Goal: Task Accomplishment & Management: Use online tool/utility

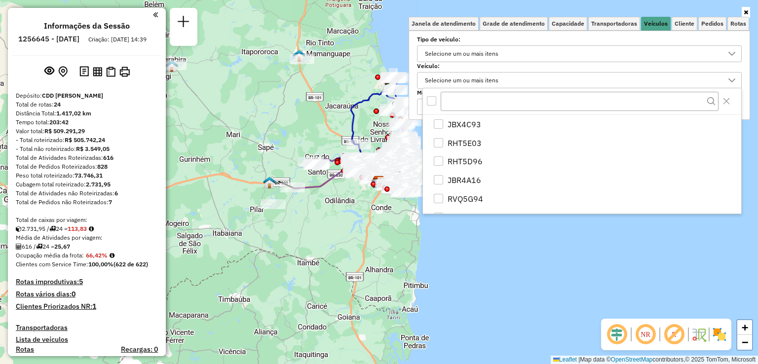
scroll to position [5, 35]
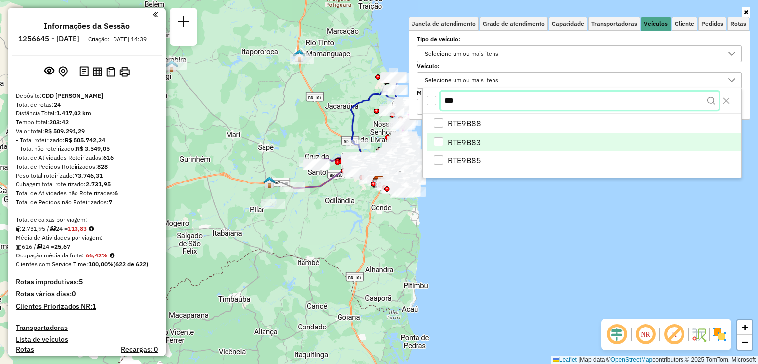
type input "***"
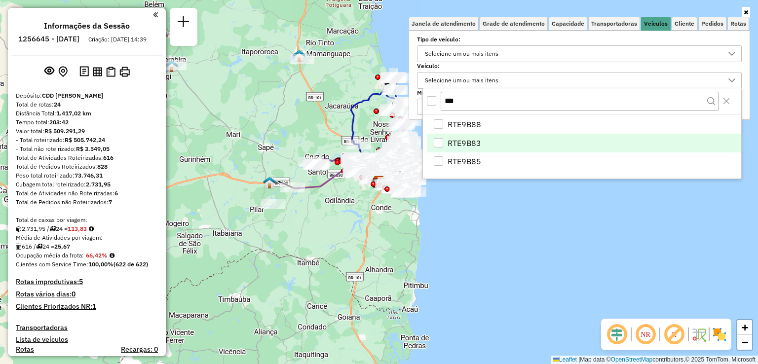
click at [458, 138] on span "RTE9B83" at bounding box center [465, 143] width 34 height 12
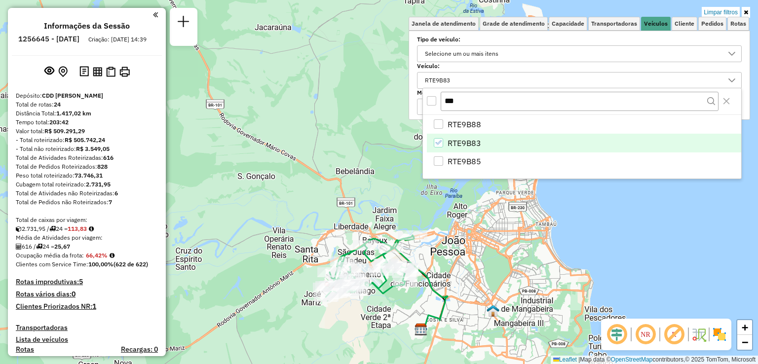
click at [330, 150] on div "Limpar filtros Janela de atendimento Grade de atendimento Capacidade Transporta…" at bounding box center [379, 182] width 758 height 364
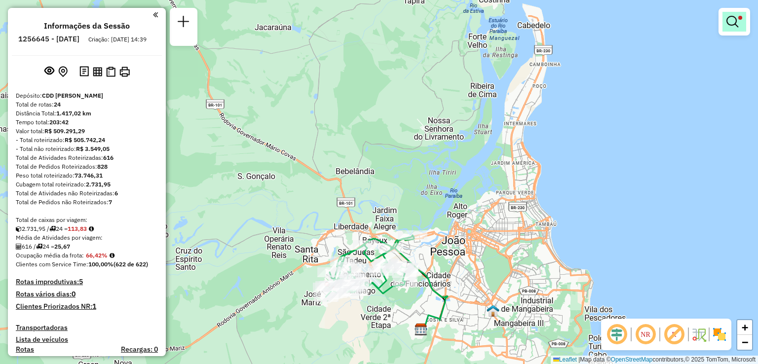
click at [736, 25] on em at bounding box center [732, 22] width 12 height 12
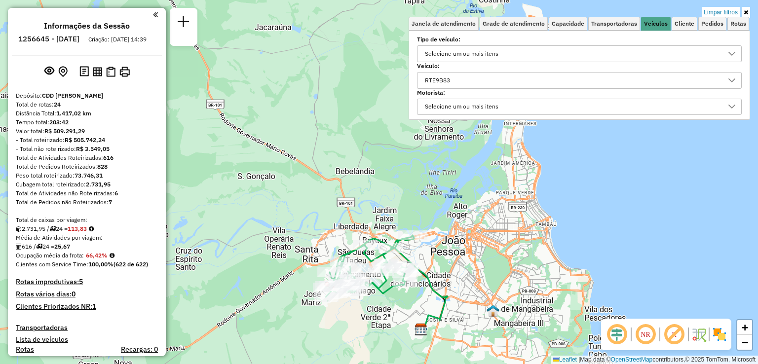
click at [494, 77] on div "RTE9B83" at bounding box center [571, 81] width 301 height 16
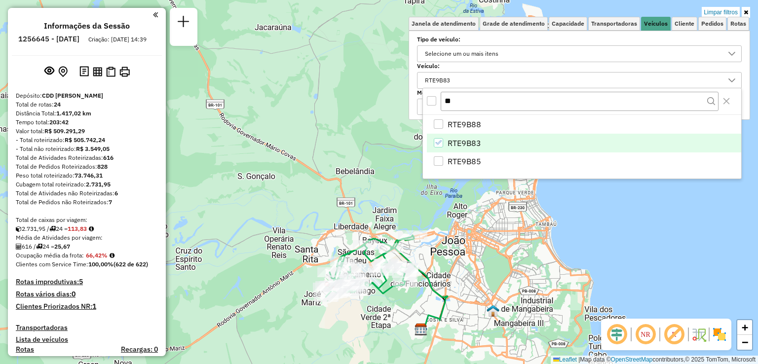
type input "*"
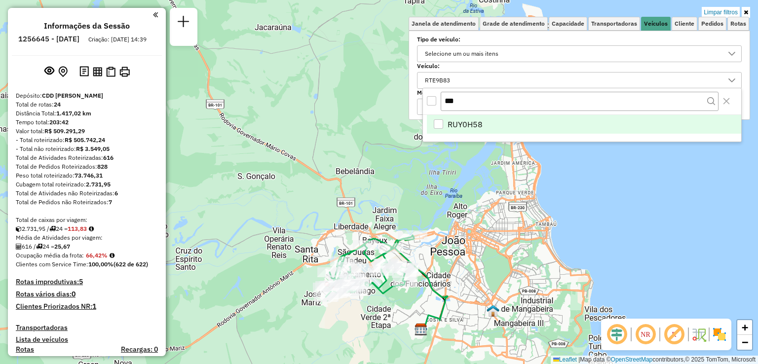
type input "***"
click at [460, 123] on span "RUY0H58" at bounding box center [465, 124] width 35 height 12
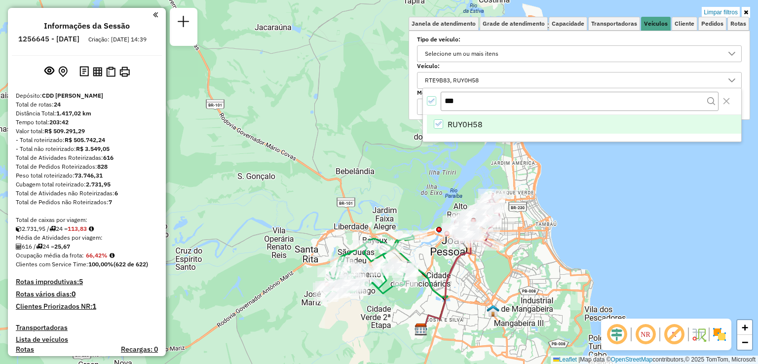
click at [702, 175] on div "Limpar filtros Janela de atendimento Grade de atendimento Capacidade Transporta…" at bounding box center [379, 182] width 758 height 364
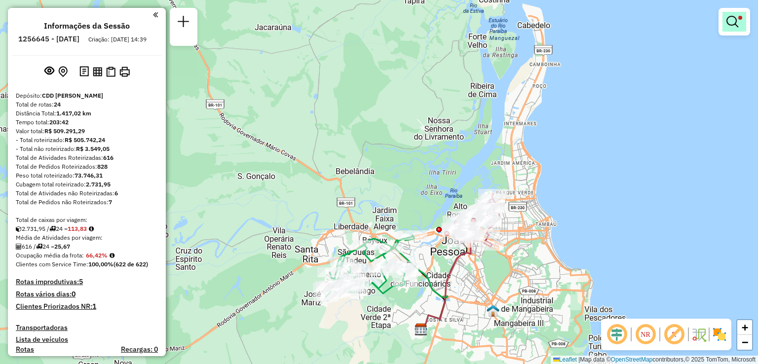
click at [738, 27] on link at bounding box center [734, 22] width 24 height 20
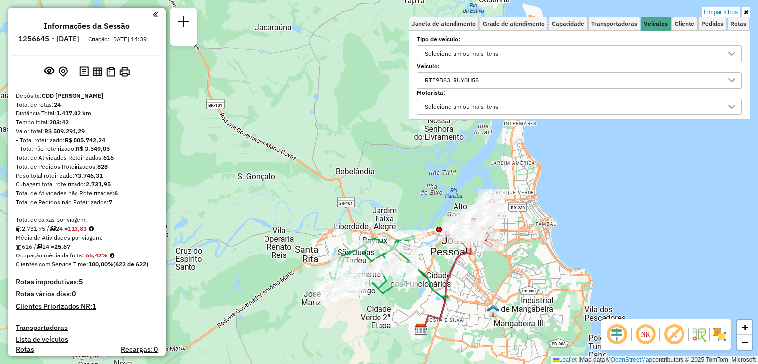
click at [448, 78] on div "RTE9B83, RUY0H58" at bounding box center [451, 81] width 61 height 16
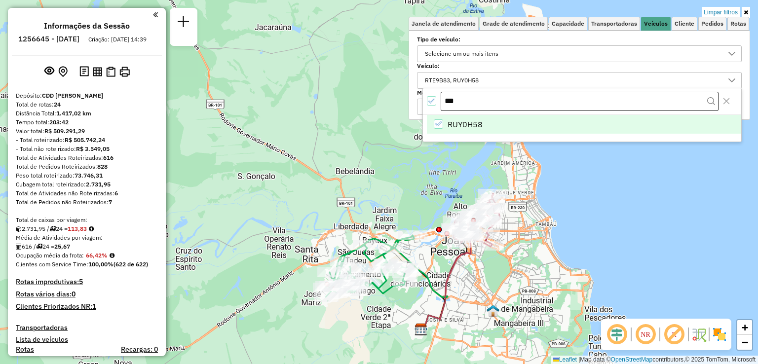
click at [488, 104] on input "***" at bounding box center [580, 102] width 278 height 20
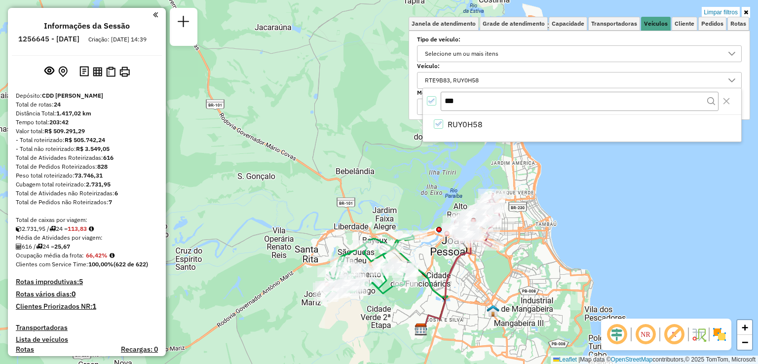
click at [450, 77] on div "RTE9B83, RUY0H58" at bounding box center [451, 81] width 61 height 16
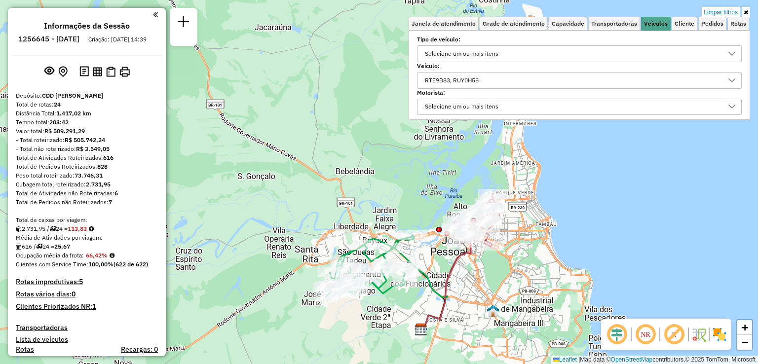
click at [455, 77] on div "RTE9B83, RUY0H58" at bounding box center [451, 81] width 61 height 16
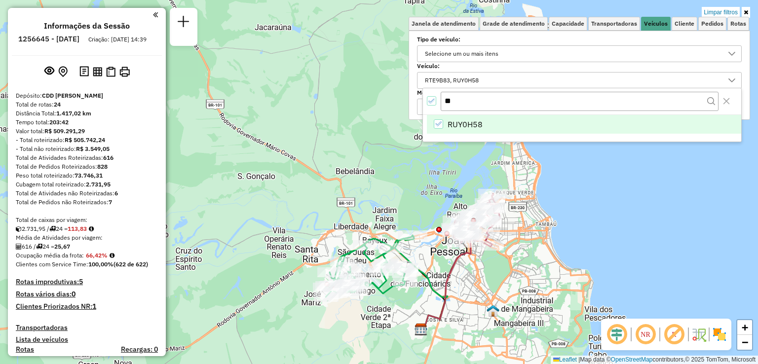
type input "*"
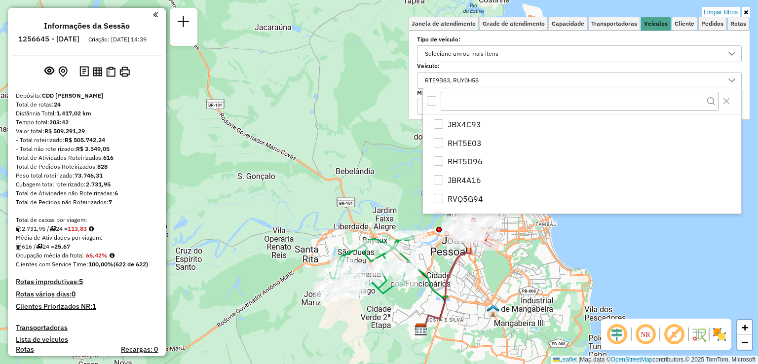
click at [602, 241] on div "Limpar filtros Janela de atendimento Grade de atendimento Capacidade Transporta…" at bounding box center [379, 182] width 758 height 364
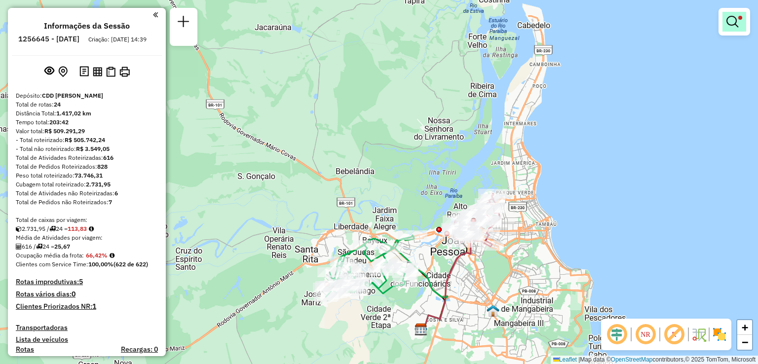
click at [737, 18] on em at bounding box center [732, 22] width 12 height 12
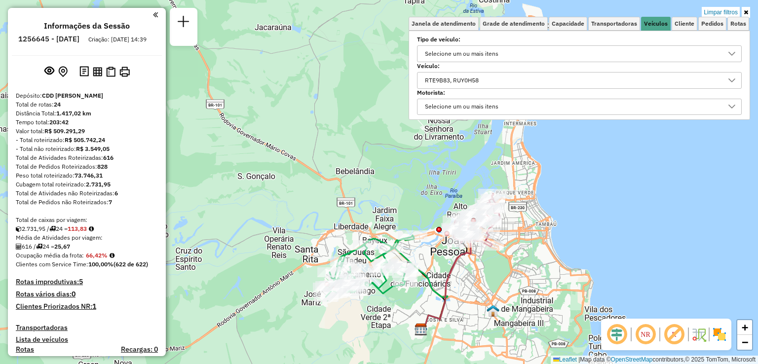
click at [510, 77] on div "RTE9B83, RUY0H58" at bounding box center [571, 81] width 301 height 16
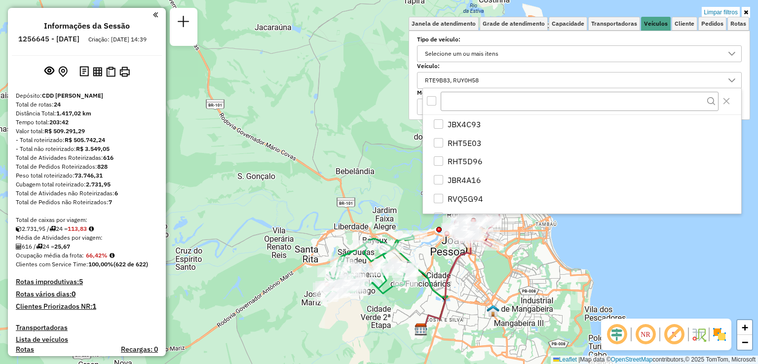
scroll to position [143, 0]
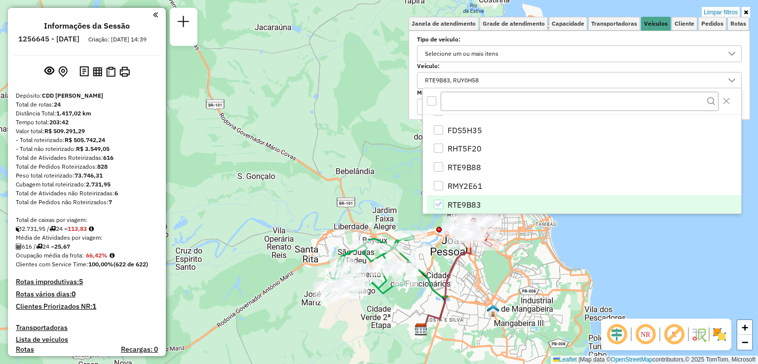
click at [622, 259] on div "Limpar filtros Janela de atendimento Grade de atendimento Capacidade Transporta…" at bounding box center [379, 182] width 758 height 364
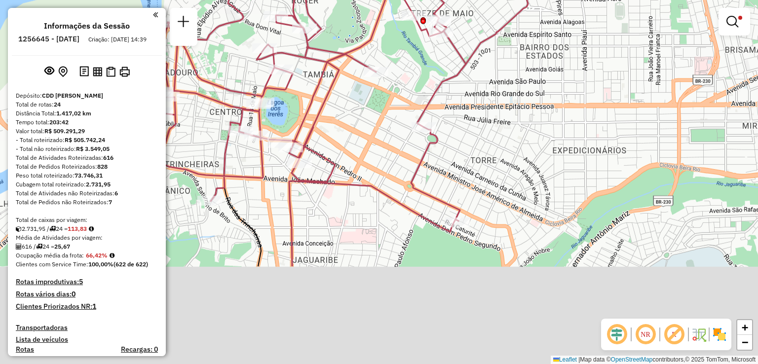
drag, startPoint x: 545, startPoint y: 280, endPoint x: 549, endPoint y: 145, distance: 135.2
click at [549, 145] on div "Limpar filtros Janela de atendimento Grade de atendimento Capacidade Transporta…" at bounding box center [379, 182] width 758 height 364
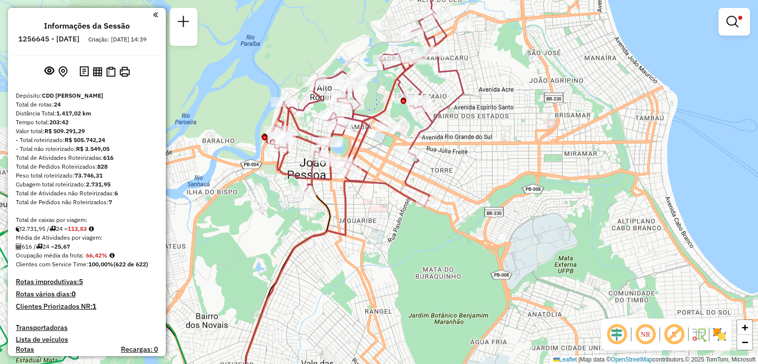
drag, startPoint x: 572, startPoint y: 172, endPoint x: 492, endPoint y: 177, distance: 79.6
click at [492, 177] on div "Limpar filtros Janela de atendimento Grade de atendimento Capacidade Transporta…" at bounding box center [379, 182] width 758 height 364
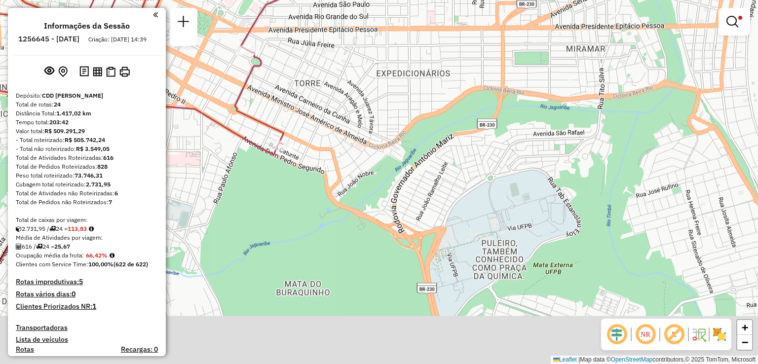
drag, startPoint x: 607, startPoint y: 227, endPoint x: 584, endPoint y: 125, distance: 105.2
click at [584, 125] on div "Limpar filtros Janela de atendimento Grade de atendimento Capacidade Transporta…" at bounding box center [379, 182] width 758 height 364
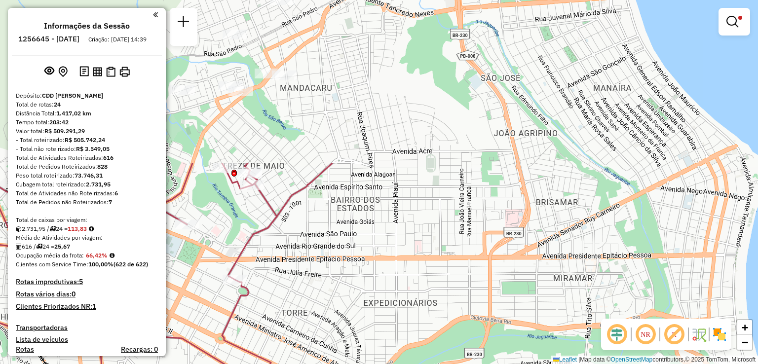
drag, startPoint x: 500, startPoint y: 118, endPoint x: 364, endPoint y: 302, distance: 229.2
click at [364, 302] on div "Limpar filtros Janela de atendimento Grade de atendimento Capacidade Transporta…" at bounding box center [379, 182] width 758 height 364
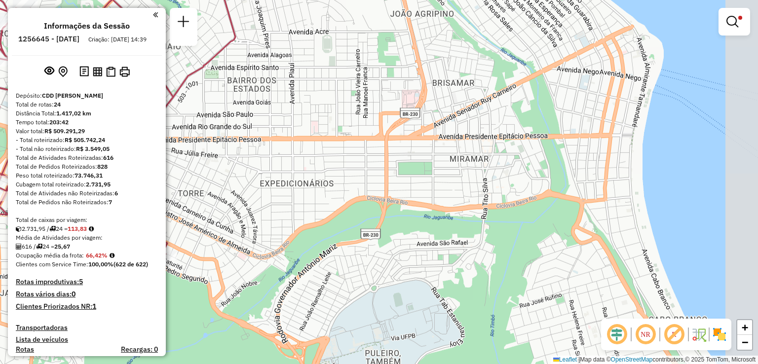
drag, startPoint x: 536, startPoint y: 303, endPoint x: 432, endPoint y: 184, distance: 158.1
click at [432, 184] on div "Limpar filtros Janela de atendimento Grade de atendimento Capacidade Transporta…" at bounding box center [379, 182] width 758 height 364
